Goal: Information Seeking & Learning: Learn about a topic

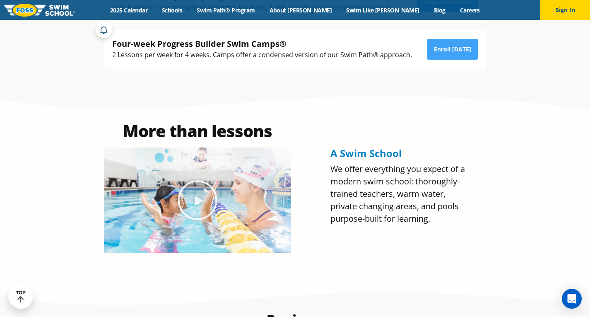
scroll to position [308, 0]
click at [190, 13] on link "Schools" at bounding box center [172, 10] width 35 height 8
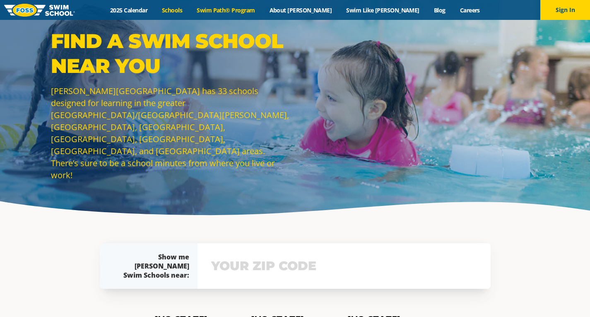
click at [249, 8] on link "Swim Path® Program" at bounding box center [226, 10] width 73 height 8
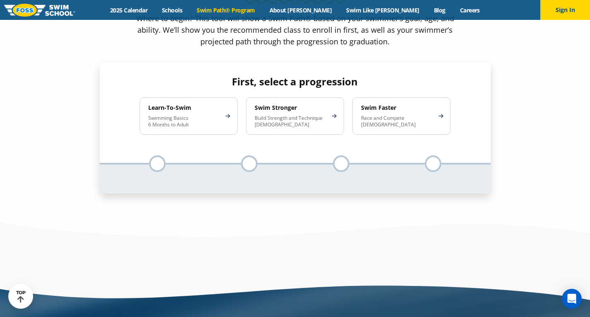
scroll to position [839, 0]
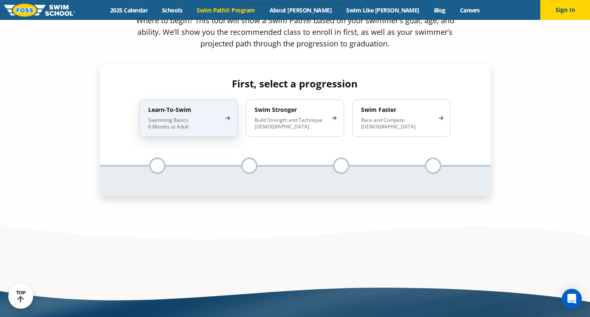
click at [224, 99] on div "Learn-To-Swim Swimming Basics 6 Months to Adult" at bounding box center [189, 117] width 98 height 37
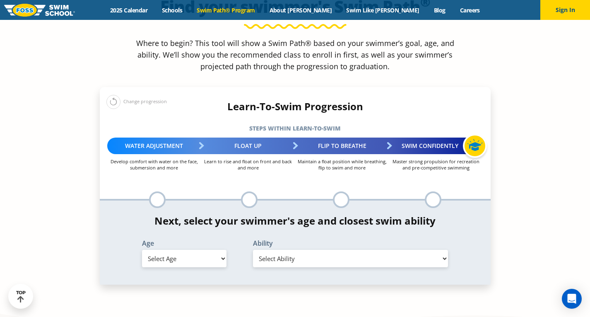
scroll to position [883, 0]
